Goal: Information Seeking & Learning: Learn about a topic

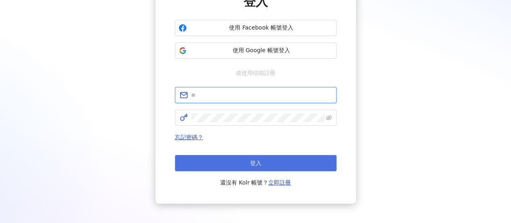
type input "**********"
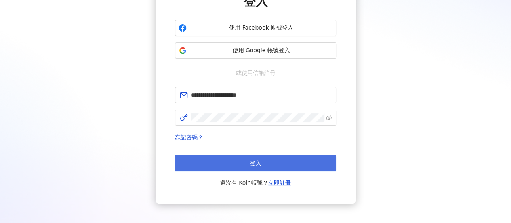
click at [267, 163] on button "登入" at bounding box center [256, 163] width 162 height 16
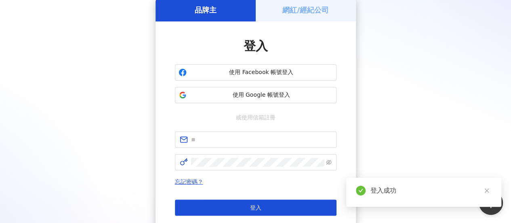
scroll to position [82, 0]
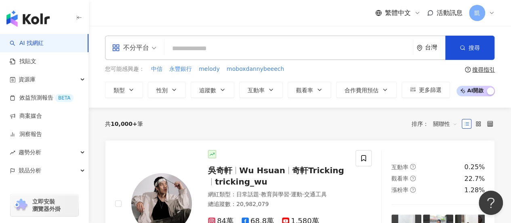
click at [374, 49] on input "search" at bounding box center [289, 48] width 242 height 15
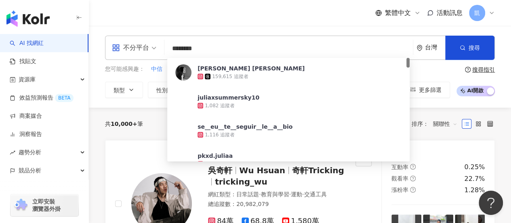
type input "*********"
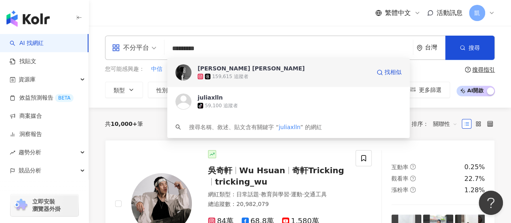
click at [258, 75] on div "159,615 追蹤者" at bounding box center [284, 76] width 173 height 8
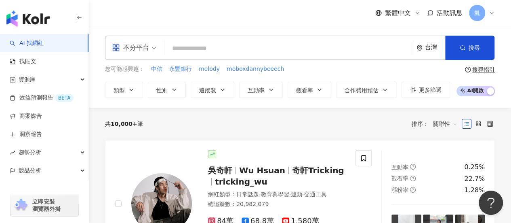
click at [196, 46] on input "search" at bounding box center [289, 48] width 242 height 15
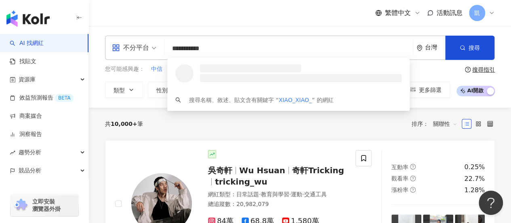
type input "**********"
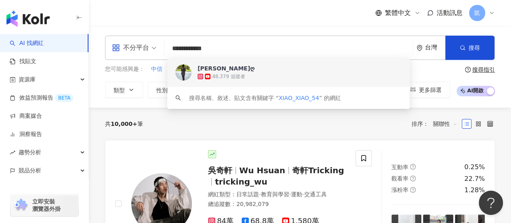
click at [228, 74] on div "48,379 追蹤者" at bounding box center [228, 76] width 33 height 7
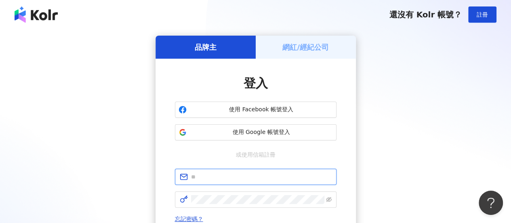
type input "**********"
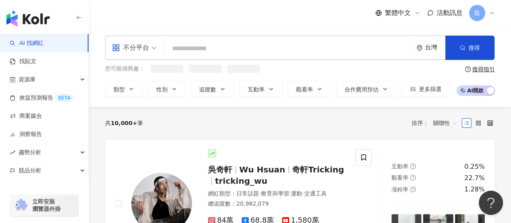
click at [195, 45] on input "search" at bounding box center [289, 48] width 242 height 15
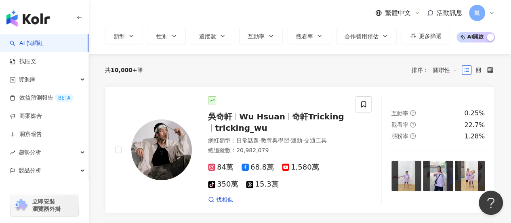
scroll to position [162, 0]
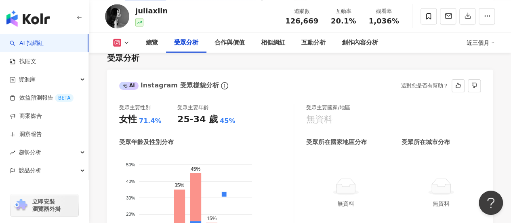
scroll to position [768, 0]
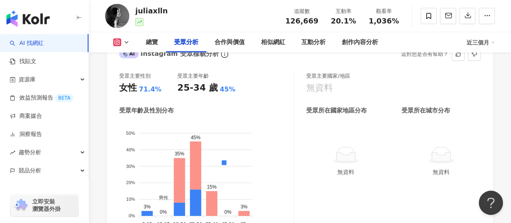
click at [422, 198] on div "受眾主要國家/地區 無資料 受眾所在國家地區分布 受眾所在城市分布 無資料 無資料" at bounding box center [393, 153] width 175 height 163
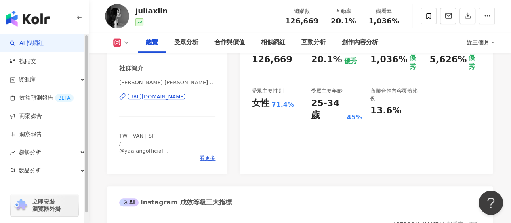
scroll to position [162, 0]
click at [37, 39] on link "AI 找網紅" at bounding box center [27, 43] width 34 height 8
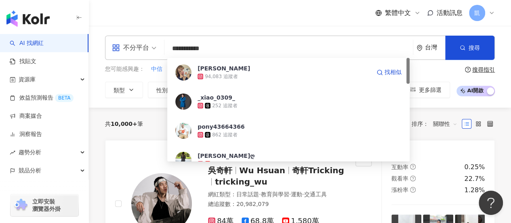
type input "**********"
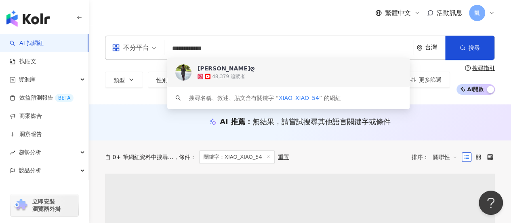
click at [246, 78] on div "48,379 追蹤者" at bounding box center [300, 76] width 204 height 8
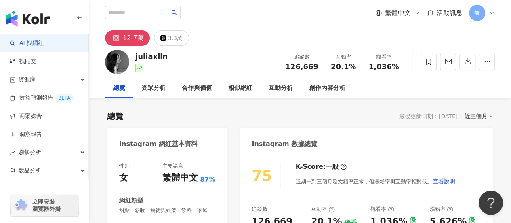
click at [154, 89] on div "受眾分析" at bounding box center [154, 88] width 24 height 10
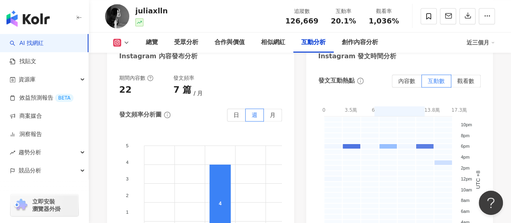
scroll to position [2092, 0]
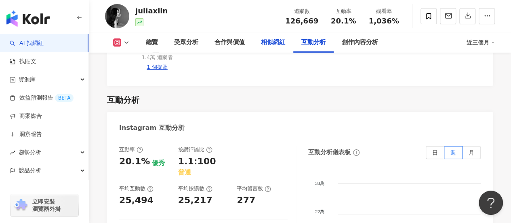
click at [271, 44] on div "相似網紅" at bounding box center [273, 43] width 24 height 10
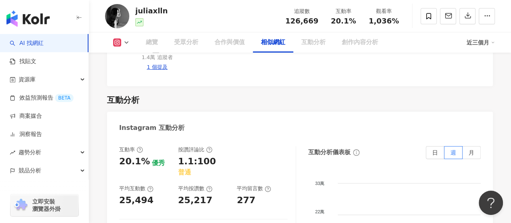
scroll to position [1305, 0]
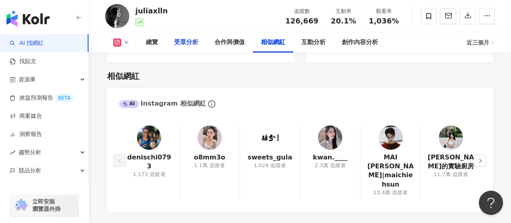
click at [183, 46] on div "受眾分析" at bounding box center [186, 43] width 24 height 10
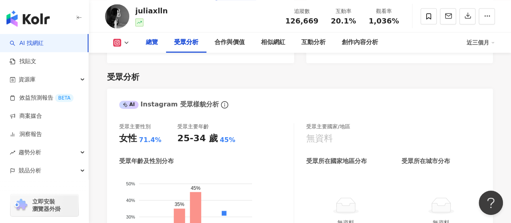
click at [162, 46] on div "總覽" at bounding box center [152, 42] width 28 height 20
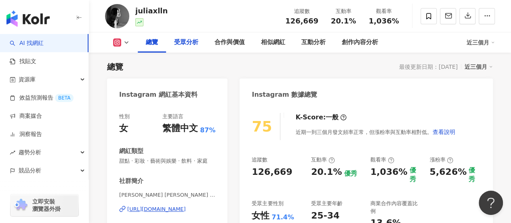
click at [180, 42] on div "受眾分析" at bounding box center [186, 43] width 24 height 10
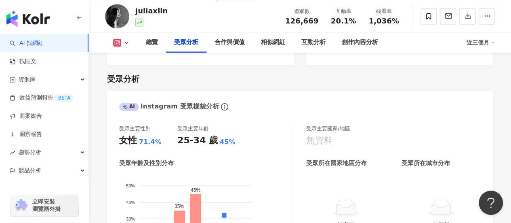
scroll to position [724, 0]
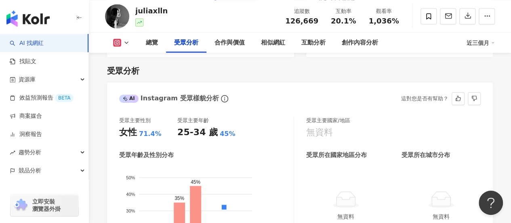
click at [328, 213] on div "無資料 無資料" at bounding box center [393, 206] width 175 height 56
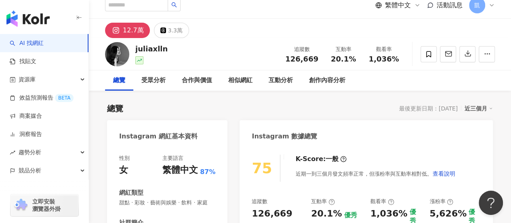
scroll to position [0, 0]
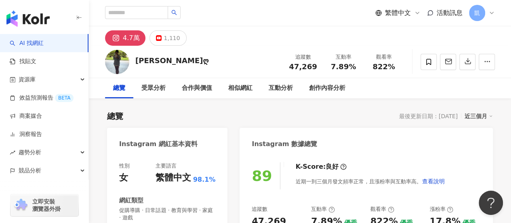
scroll to position [81, 0]
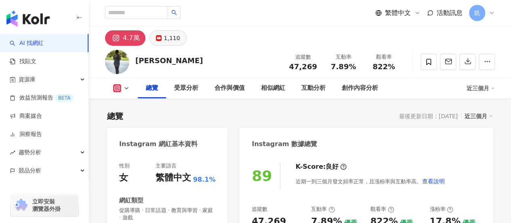
click at [164, 37] on div "1,110" at bounding box center [172, 37] width 16 height 11
click at [171, 39] on div "1,110" at bounding box center [172, 37] width 16 height 11
click at [169, 38] on div "1,110" at bounding box center [172, 37] width 16 height 11
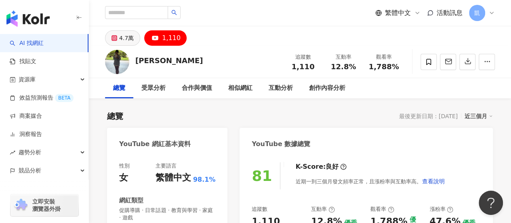
click at [123, 40] on div "4.7萬" at bounding box center [126, 37] width 15 height 11
click at [126, 35] on div "4.7萬" at bounding box center [126, 37] width 15 height 11
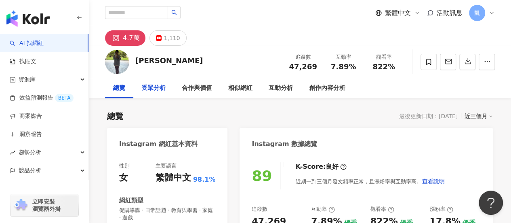
click at [160, 89] on div "受眾分析" at bounding box center [154, 88] width 24 height 10
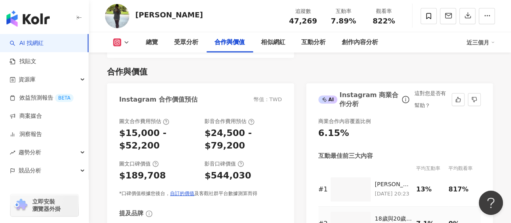
scroll to position [1074, 0]
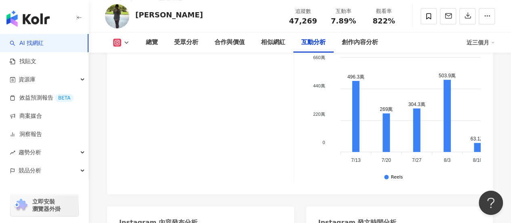
scroll to position [1802, 0]
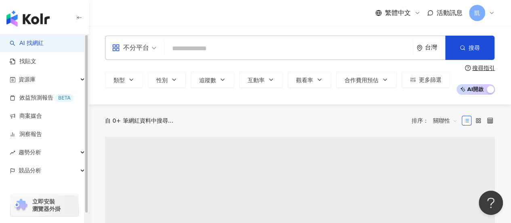
click at [167, 49] on div "不分平台 台灣 搜尋" at bounding box center [300, 48] width 390 height 24
click at [209, 53] on input "search" at bounding box center [289, 48] width 242 height 15
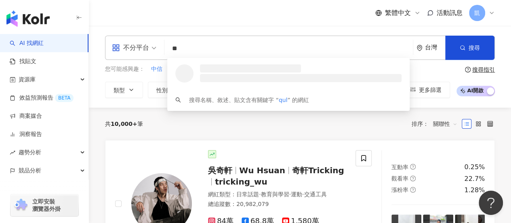
type input "*"
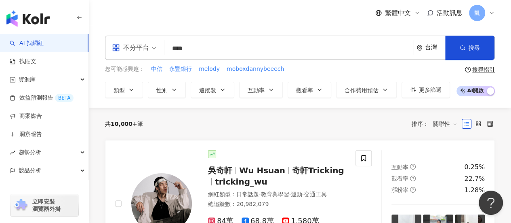
type input "****"
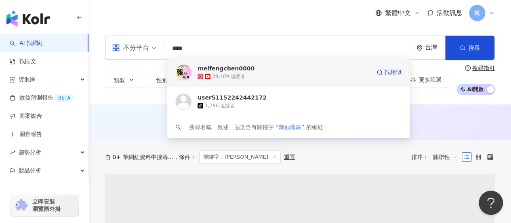
click at [243, 72] on div "meifengchen0000" at bounding box center [226, 68] width 57 height 8
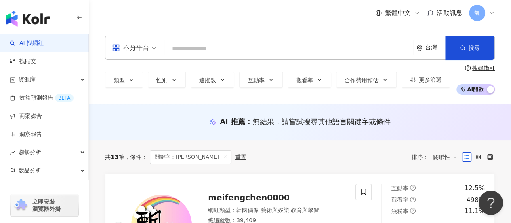
click at [501, 89] on div "不分平台 台灣 搜尋 88ad4601-b0f6-40f1-a60d-353c773fa548 meifengchen0000 39,409 追蹤者 user…" at bounding box center [300, 65] width 423 height 59
click at [396, 98] on div "不分平台 台灣 搜尋 88ad4601-b0f6-40f1-a60d-353c773fa548 meifengchen0000 39,409 追蹤者 user…" at bounding box center [300, 65] width 423 height 78
